Goal: Communication & Community: Share content

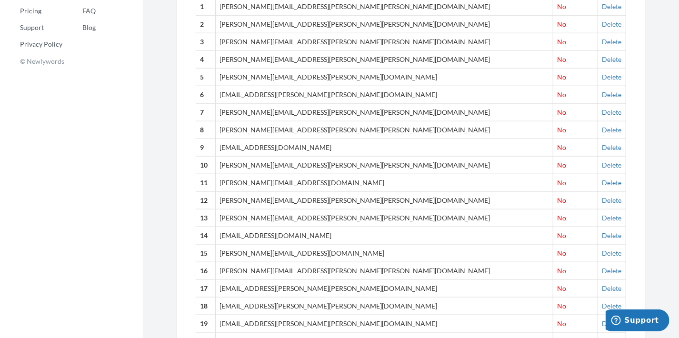
scroll to position [117, 0]
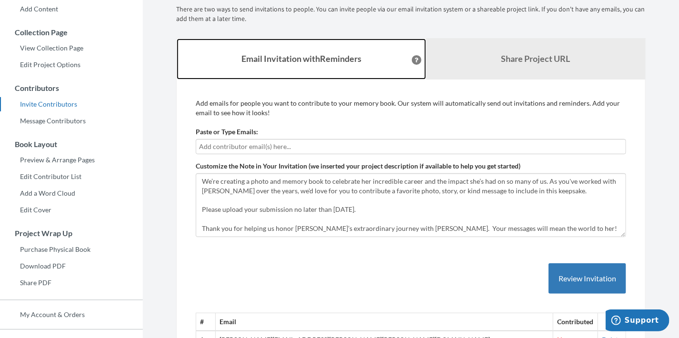
click at [322, 77] on link "Email Invitation with Reminders" at bounding box center [302, 59] width 250 height 41
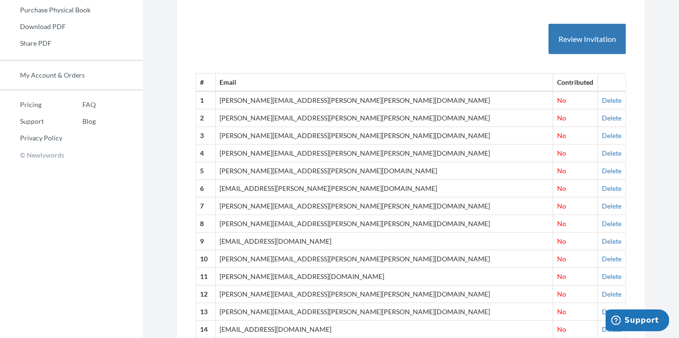
scroll to position [5545, 0]
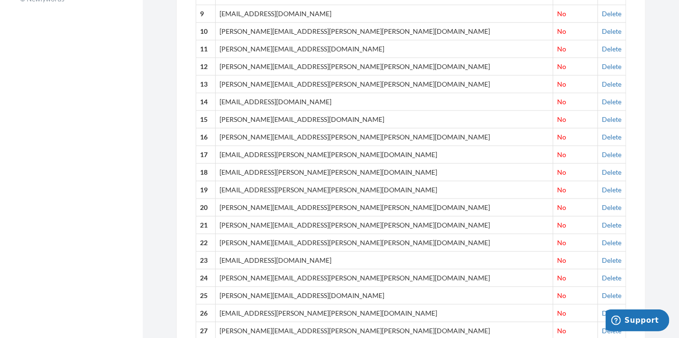
scroll to position [286, 0]
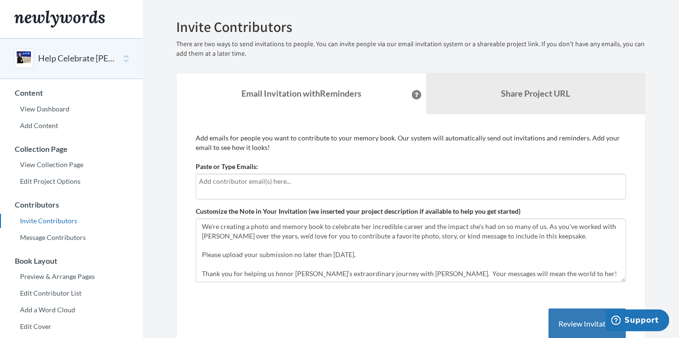
scroll to position [0, 0]
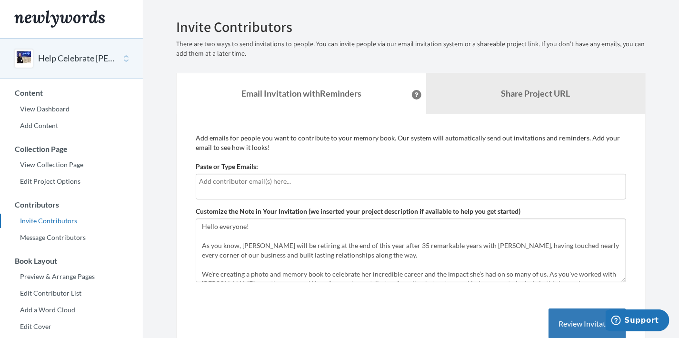
click at [56, 57] on button "Help Celebrate [PERSON_NAME] Retirement – Share a Photo or Memory" at bounding box center [76, 58] width 77 height 12
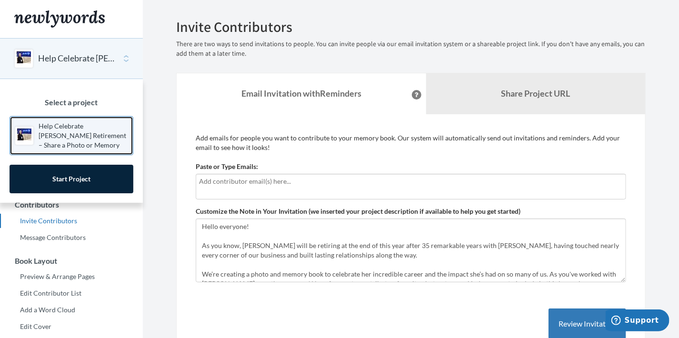
click at [65, 131] on p "Help Celebrate [PERSON_NAME] Retirement – Share a Photo or Memory" at bounding box center [84, 135] width 90 height 29
